Goal: Navigation & Orientation: Find specific page/section

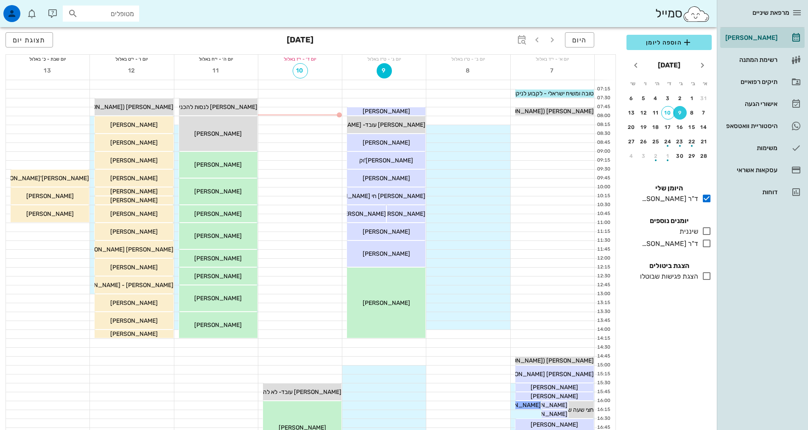
scroll to position [85, 0]
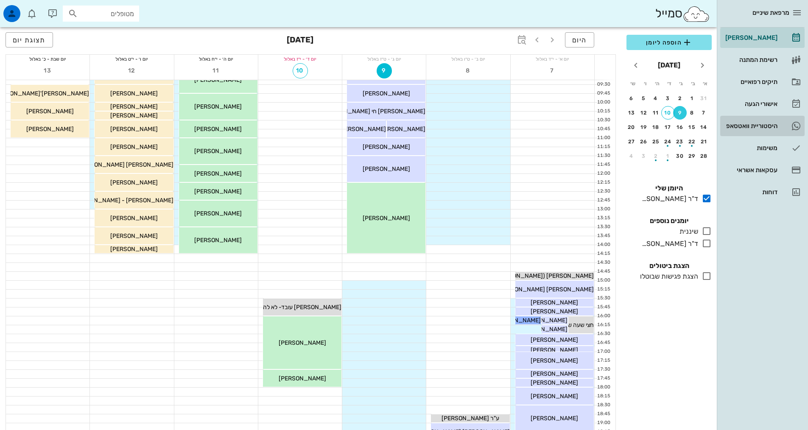
click at [763, 121] on div "היסטוריית וואטסאפ" at bounding box center [751, 126] width 54 height 14
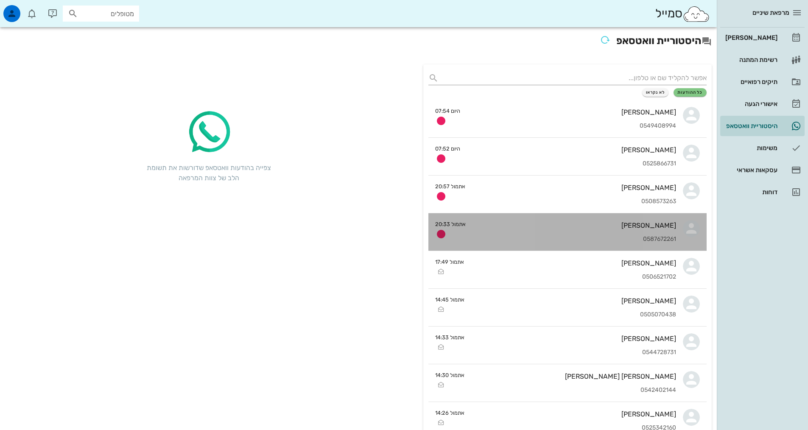
click at [651, 239] on div "0587672261" at bounding box center [575, 239] width 204 height 7
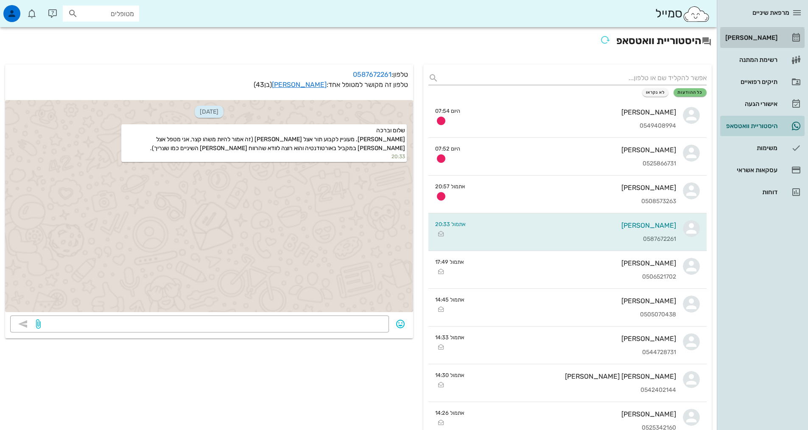
click at [758, 39] on div "[PERSON_NAME]" at bounding box center [751, 37] width 54 height 7
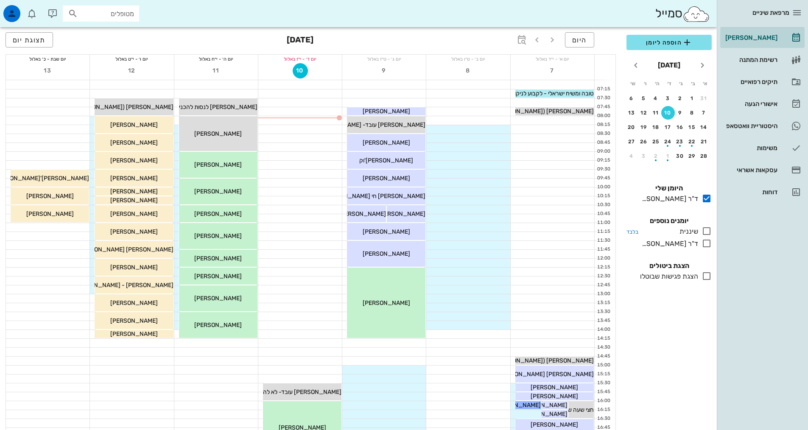
click at [705, 233] on icon at bounding box center [707, 231] width 10 height 10
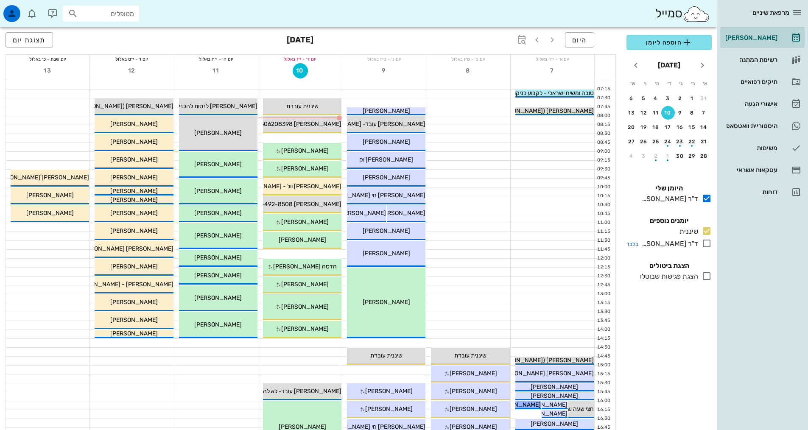
click at [707, 246] on icon at bounding box center [707, 243] width 10 height 10
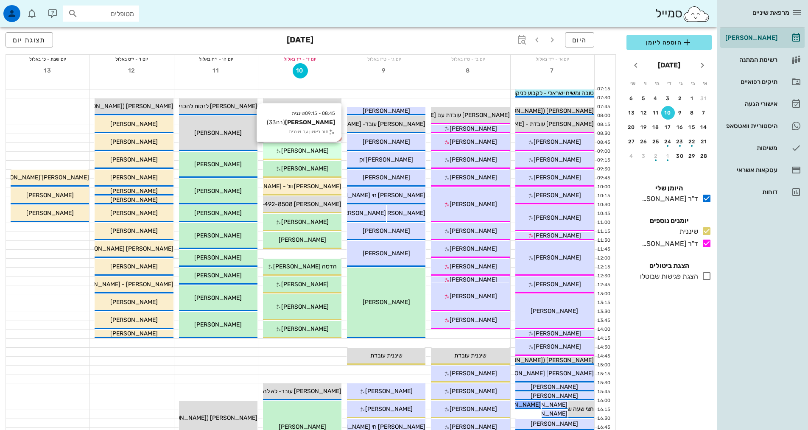
click at [324, 154] on div "[PERSON_NAME]" at bounding box center [302, 150] width 78 height 9
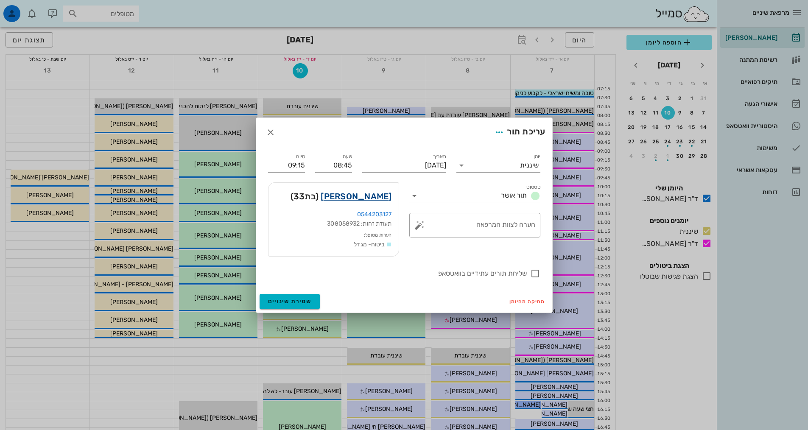
click at [384, 196] on link "[PERSON_NAME]" at bounding box center [356, 197] width 71 height 14
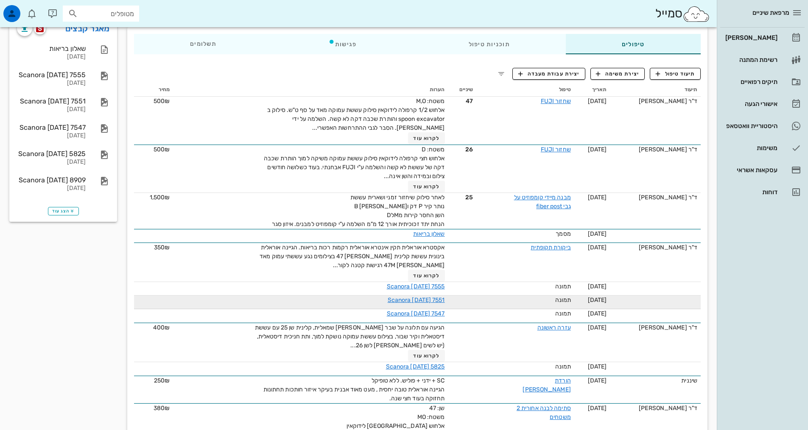
scroll to position [255, 0]
